Goal: Navigation & Orientation: Find specific page/section

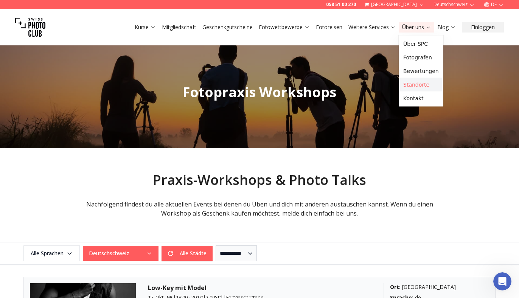
click at [420, 83] on link "Standorte" at bounding box center [421, 85] width 42 height 14
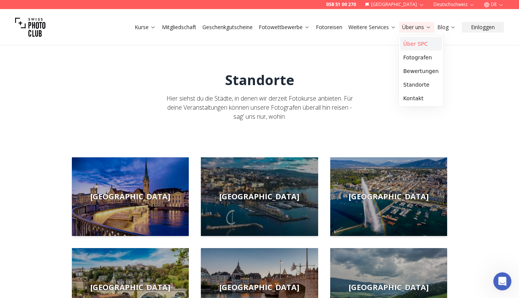
click at [420, 46] on link "Über SPC" at bounding box center [421, 44] width 42 height 14
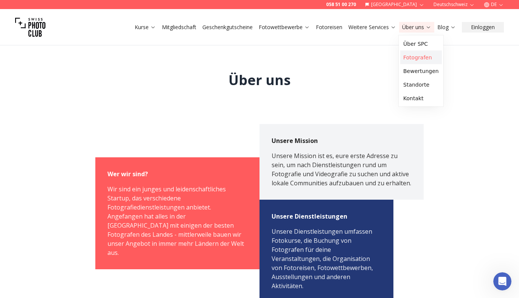
click at [421, 60] on link "Fotografen" at bounding box center [421, 58] width 42 height 14
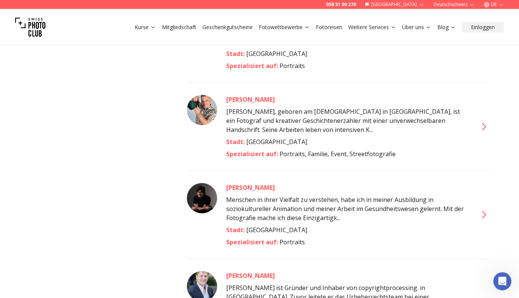
scroll to position [1429, 0]
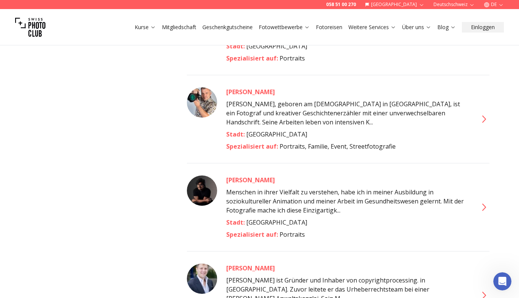
click at [482, 113] on icon at bounding box center [484, 119] width 12 height 12
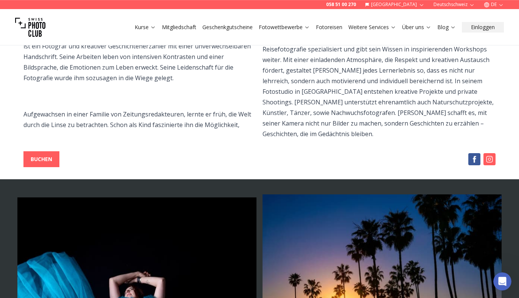
scroll to position [194, 0]
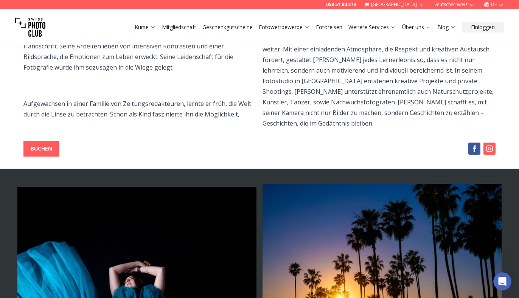
click at [492, 146] on img at bounding box center [490, 149] width 12 height 12
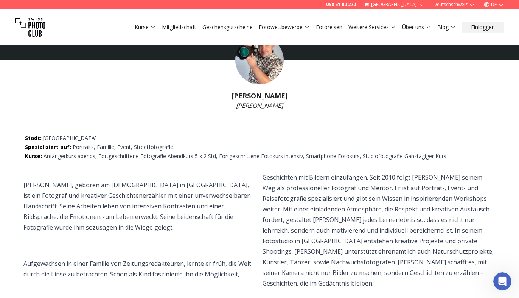
scroll to position [0, 0]
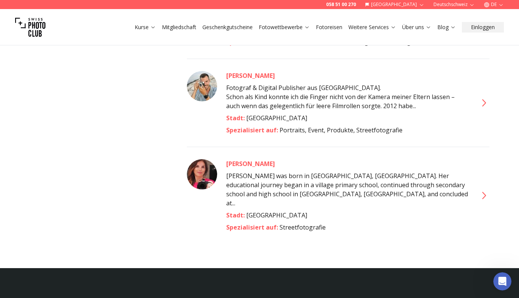
scroll to position [3863, 0]
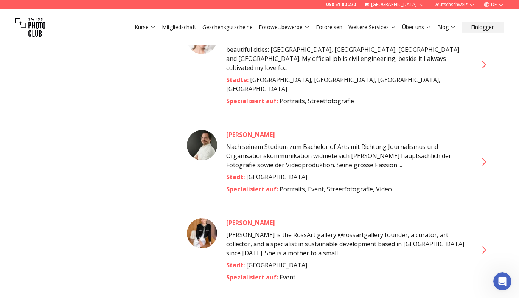
scroll to position [3548, 0]
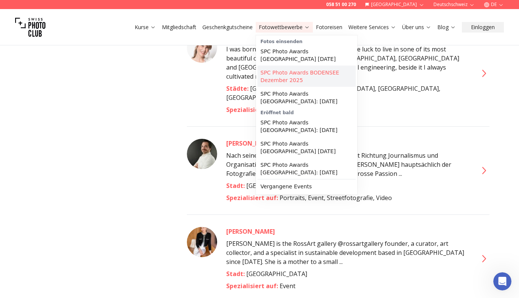
click at [282, 75] on link "SPC Photo Awards BODENSEE Dezember 2025" at bounding box center [307, 76] width 98 height 21
